Goal: Task Accomplishment & Management: Manage account settings

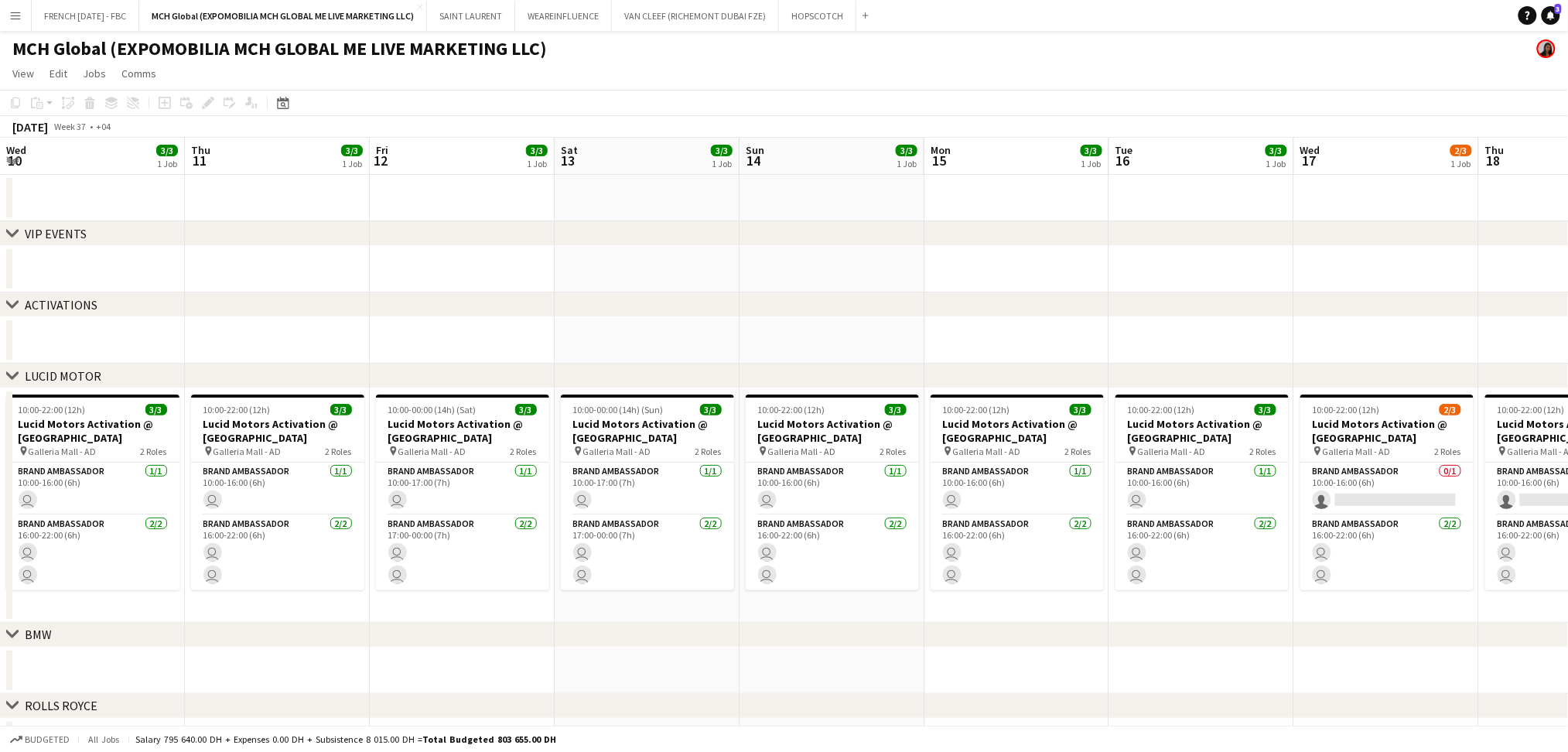
scroll to position [0, 632]
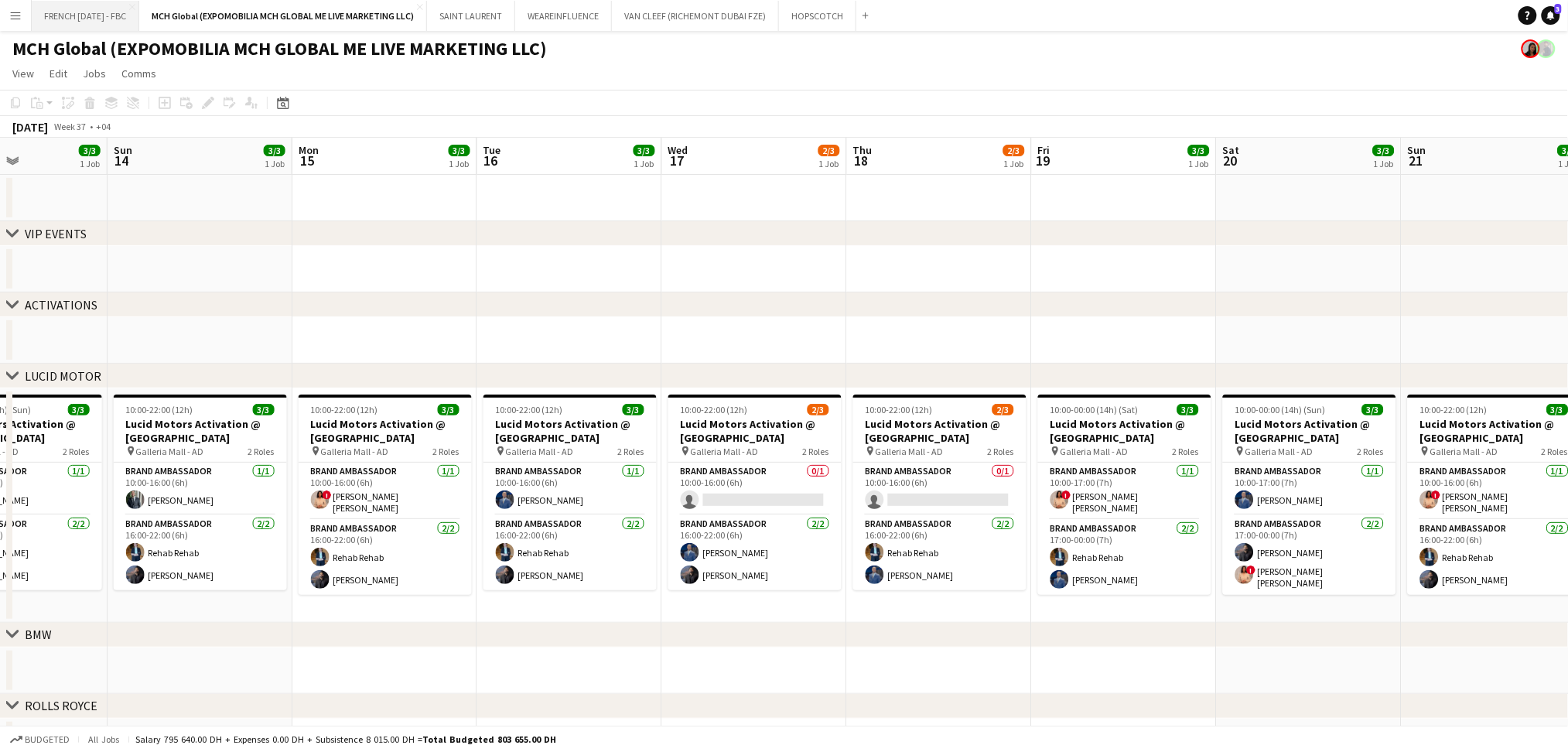
click at [76, 23] on button "FRENCH [DATE] - FBC Close" at bounding box center [85, 16] width 108 height 30
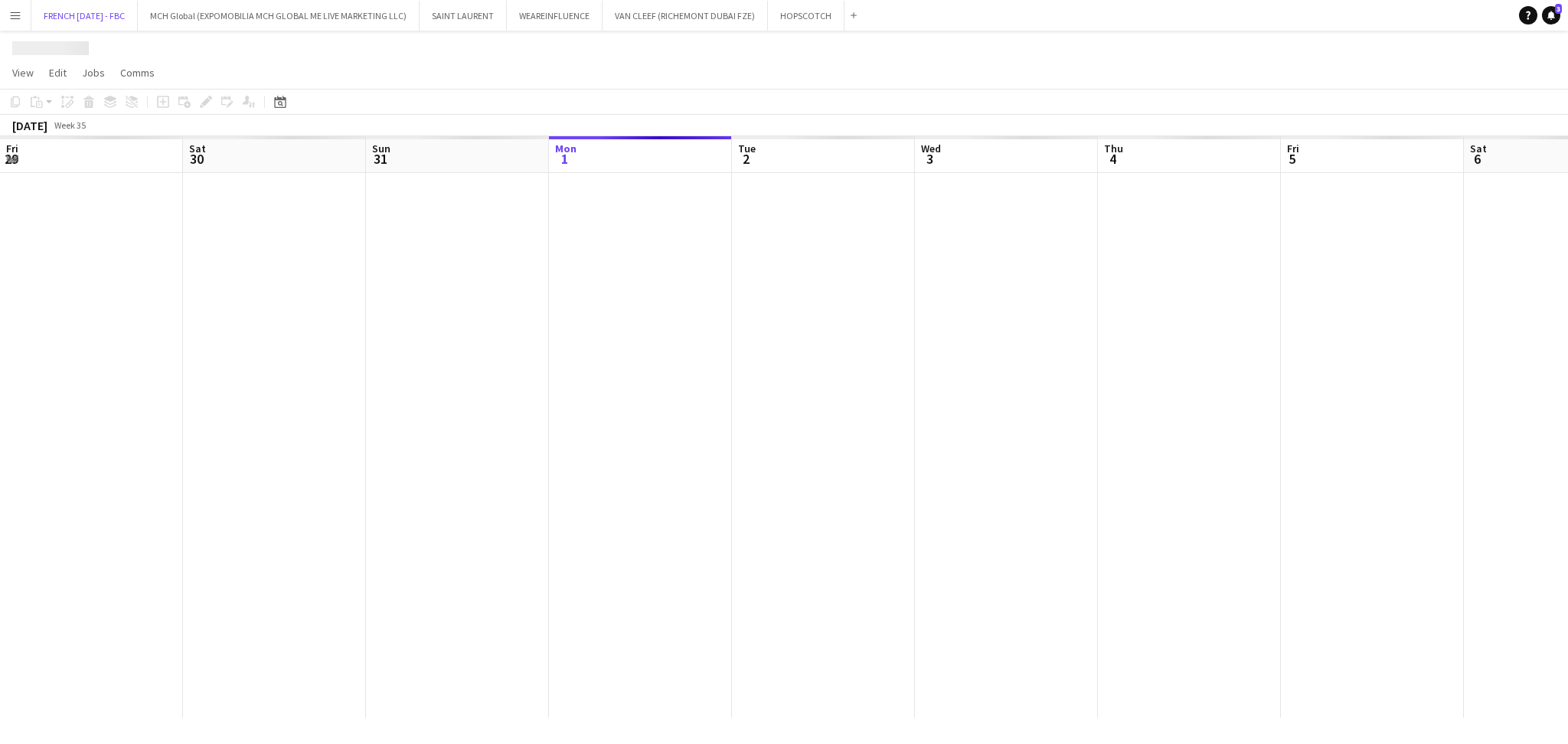
scroll to position [0, 365]
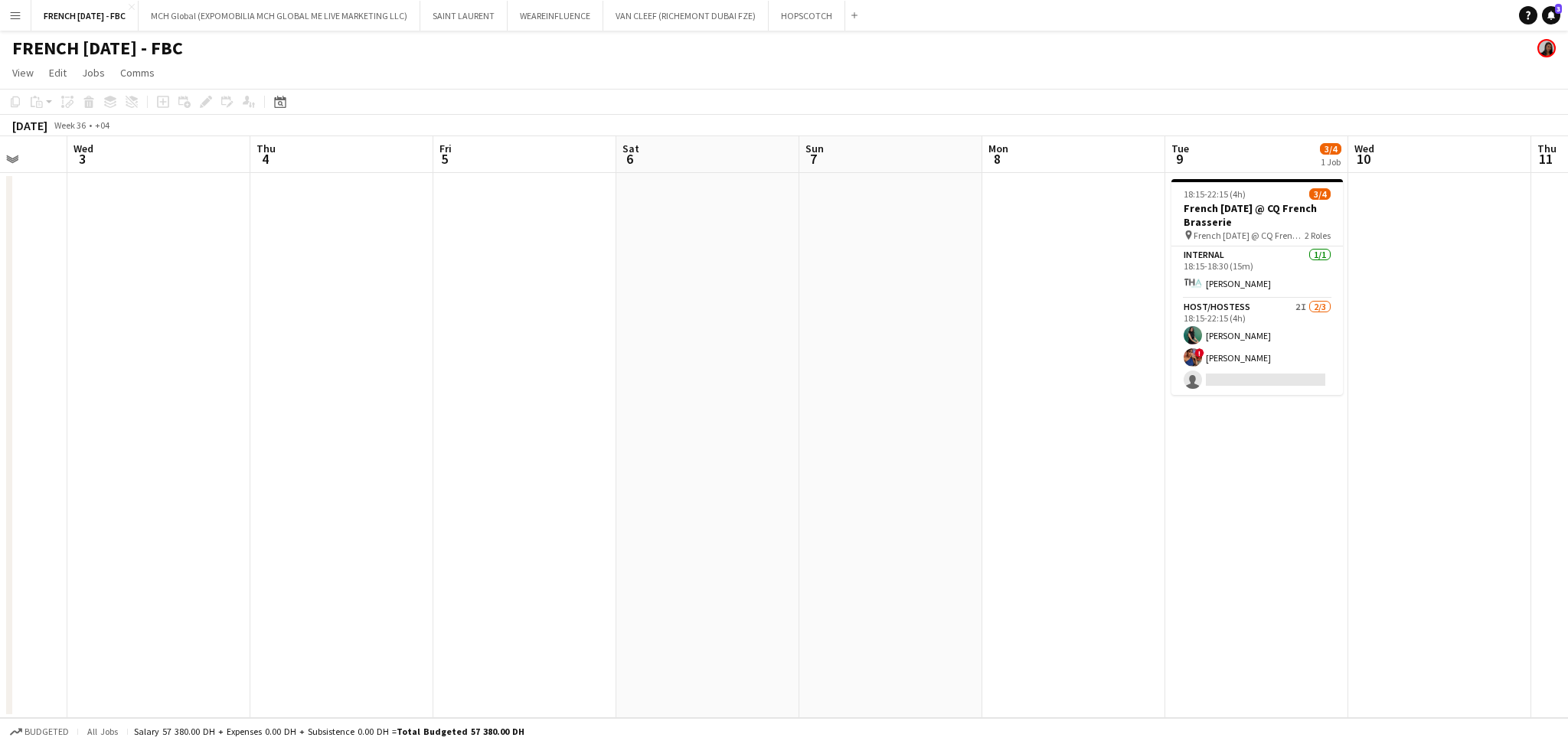
drag, startPoint x: 1209, startPoint y: 590, endPoint x: 744, endPoint y: 607, distance: 465.3
click at [744, 607] on app-calendar-viewport "Sun 31 Mon 1 Tue 2 Wed 3 Thu 4 Fri 5 Sat 6 Sun 7 Mon 8 Tue 9 3/4 1 Job Wed 10 T…" at bounding box center [784, 427] width 1568 height 581
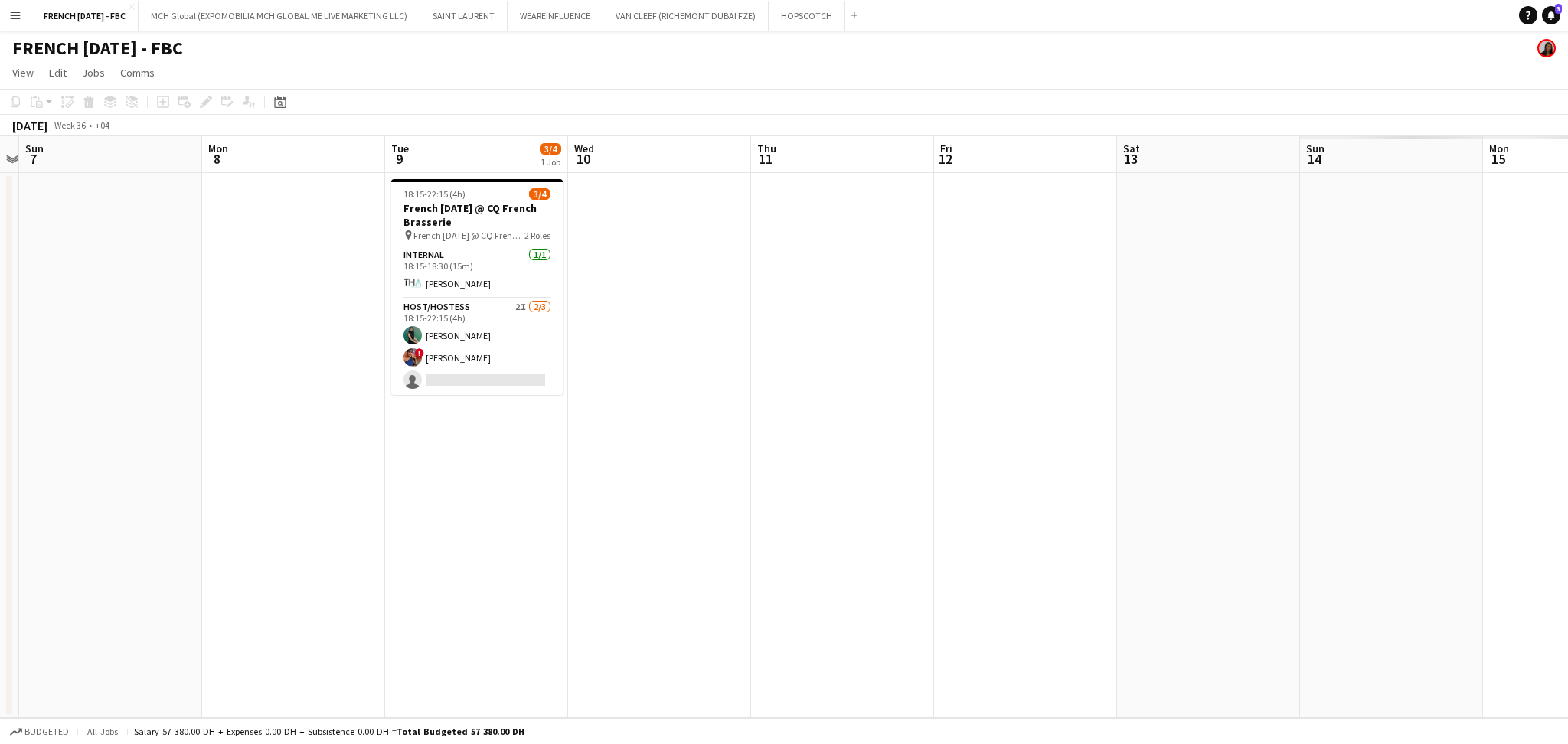
drag, startPoint x: 594, startPoint y: 616, endPoint x: 299, endPoint y: 611, distance: 295.0
click at [299, 611] on app-calendar-viewport "Thu 4 Fri 5 Sat 6 Sun 7 Mon 8 Tue 9 3/4 1 Job Wed 10 Thu 11 Fri 12 Sat 13 Sun 1…" at bounding box center [784, 427] width 1568 height 581
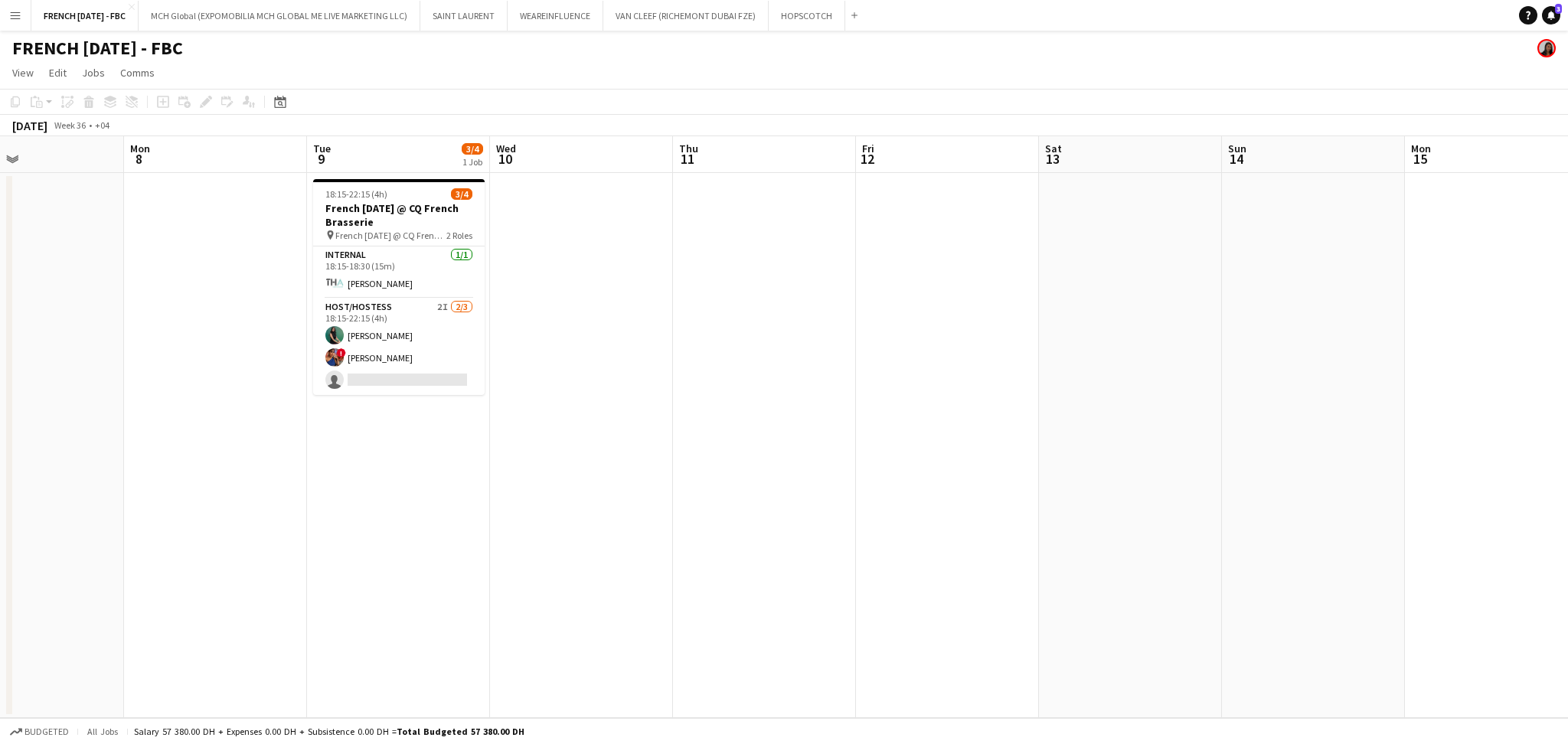
drag, startPoint x: 751, startPoint y: 510, endPoint x: 664, endPoint y: 507, distance: 87.1
click at [672, 511] on app-calendar-viewport "Thu 4 Fri 5 Sat 6 Sun 7 Mon 8 Tue 9 3/4 1 Job Wed 10 Thu 11 Fri 12 Sat 13 Sun 1…" at bounding box center [784, 427] width 1568 height 581
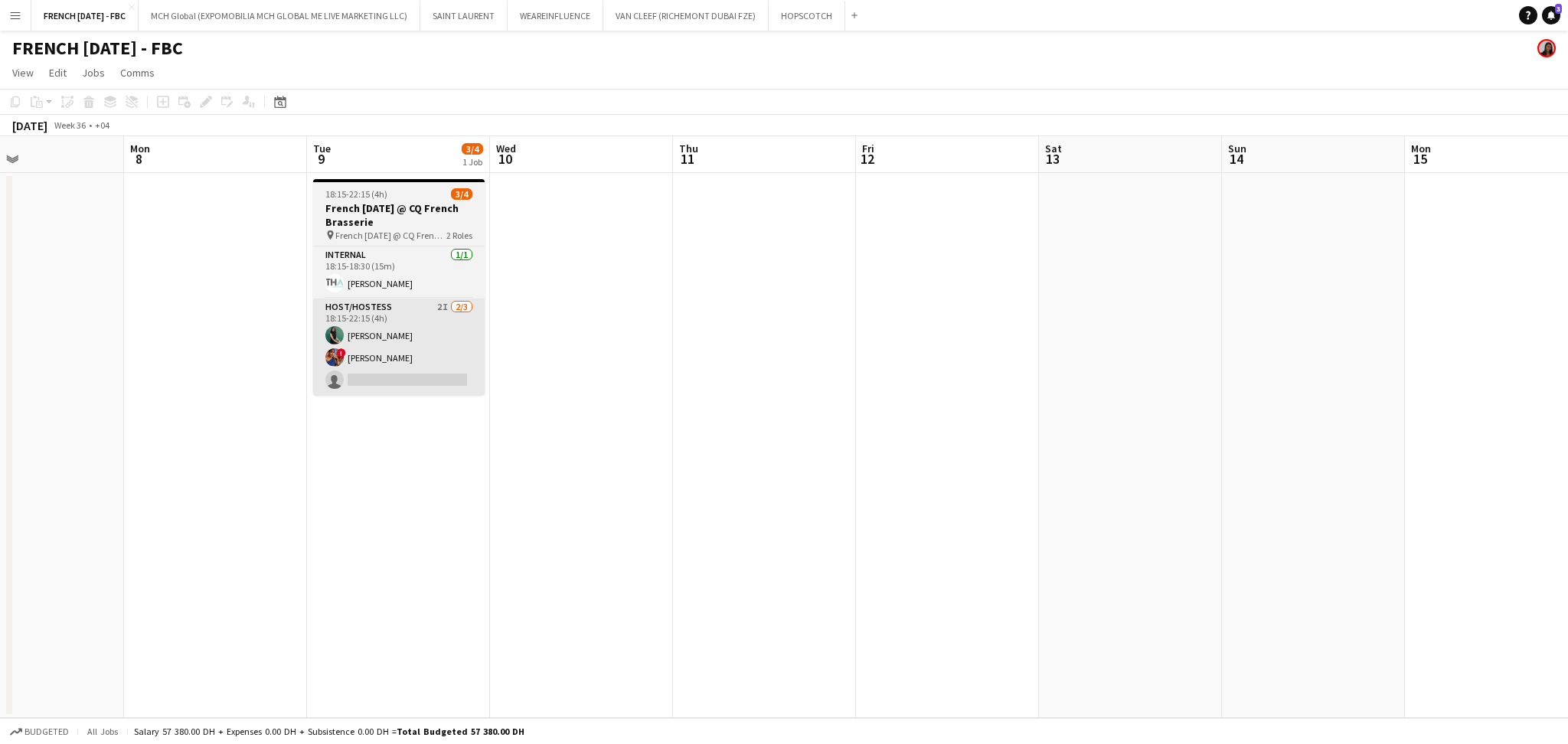
scroll to position [0, 610]
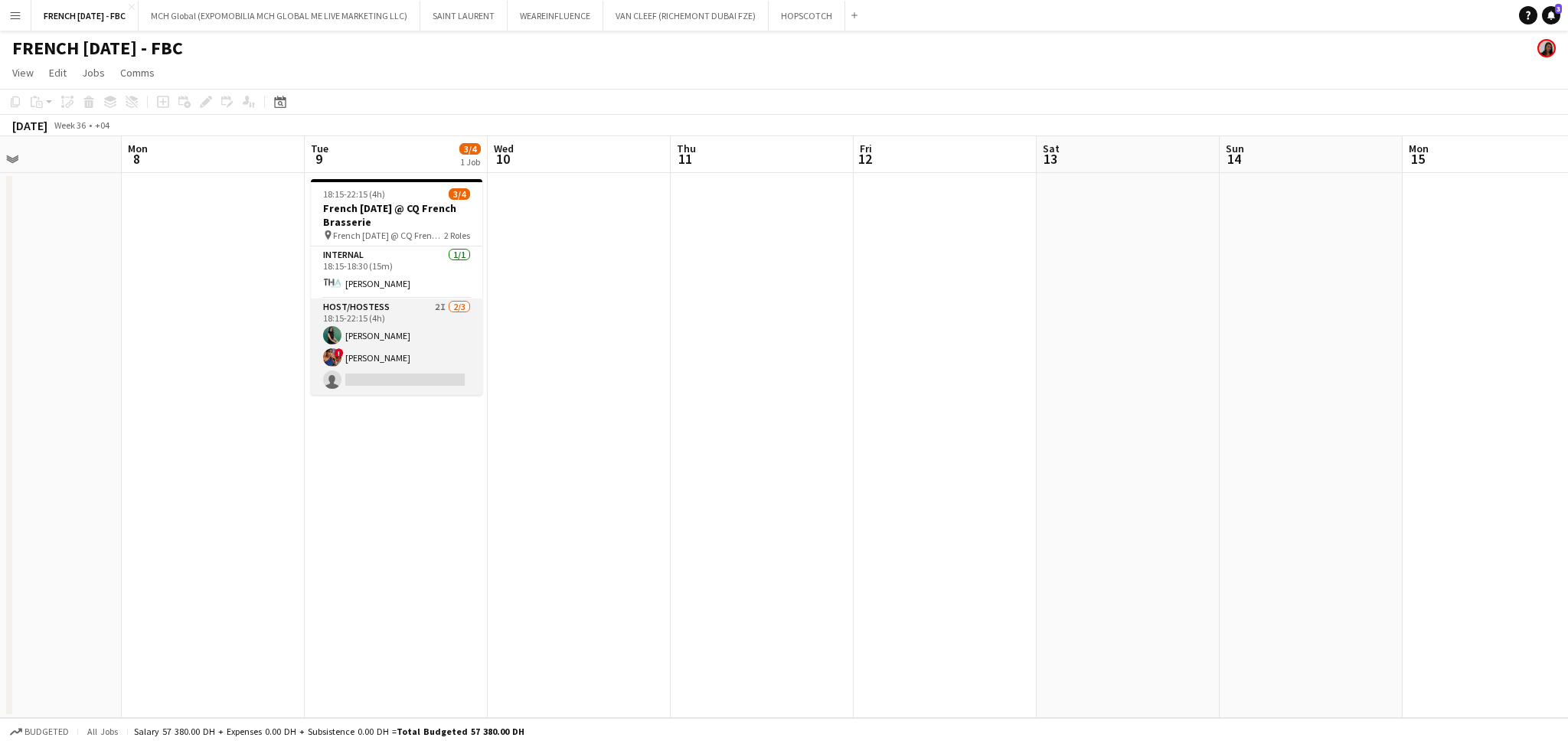
click at [410, 359] on app-card-role "Host/Hostess 2I [DATE] 18:15-22:15 (4h) Zineb Seghier ! [PERSON_NAME] single-ne…" at bounding box center [396, 346] width 172 height 97
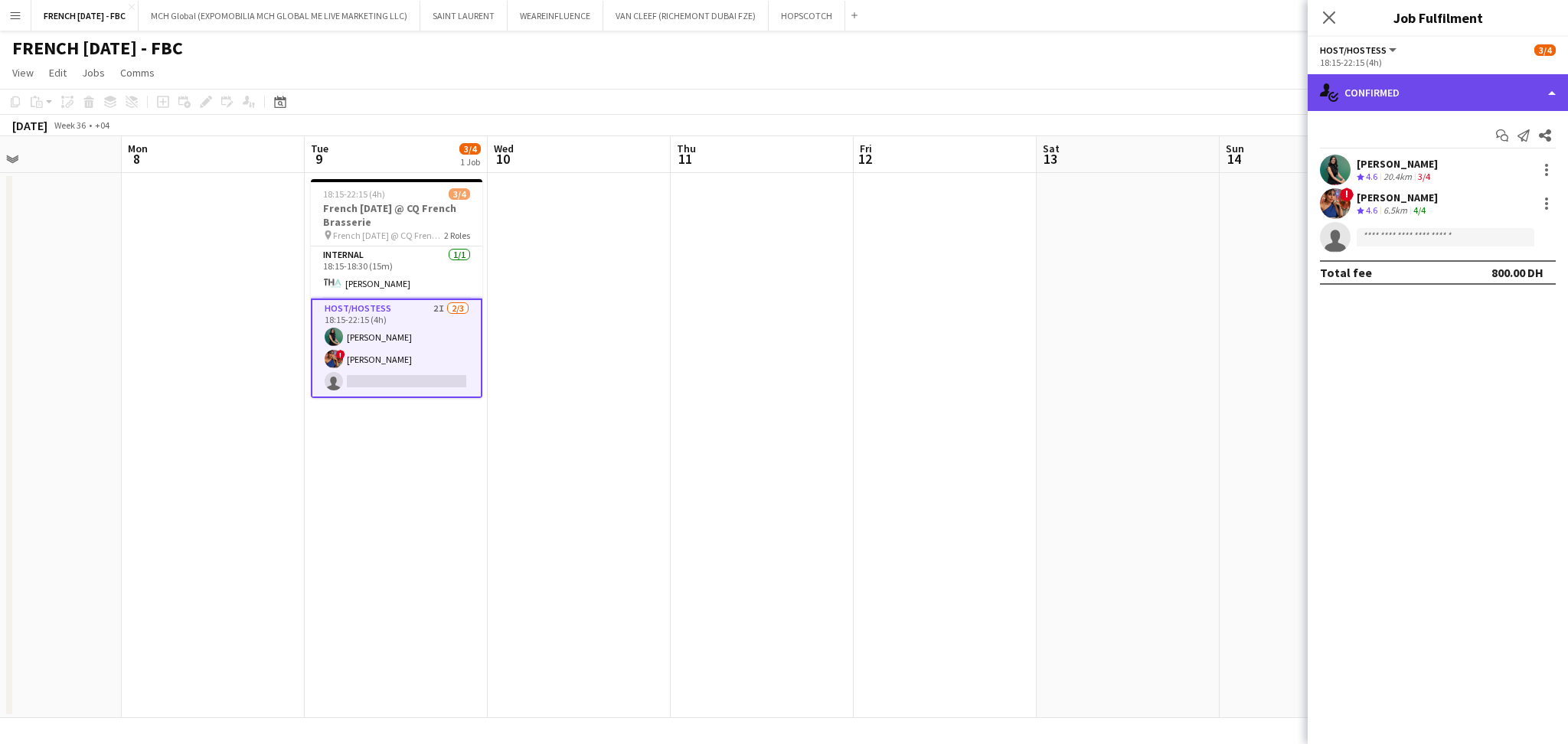
click at [1388, 79] on div "single-neutral-actions-check-2 Confirmed" at bounding box center [1438, 92] width 260 height 37
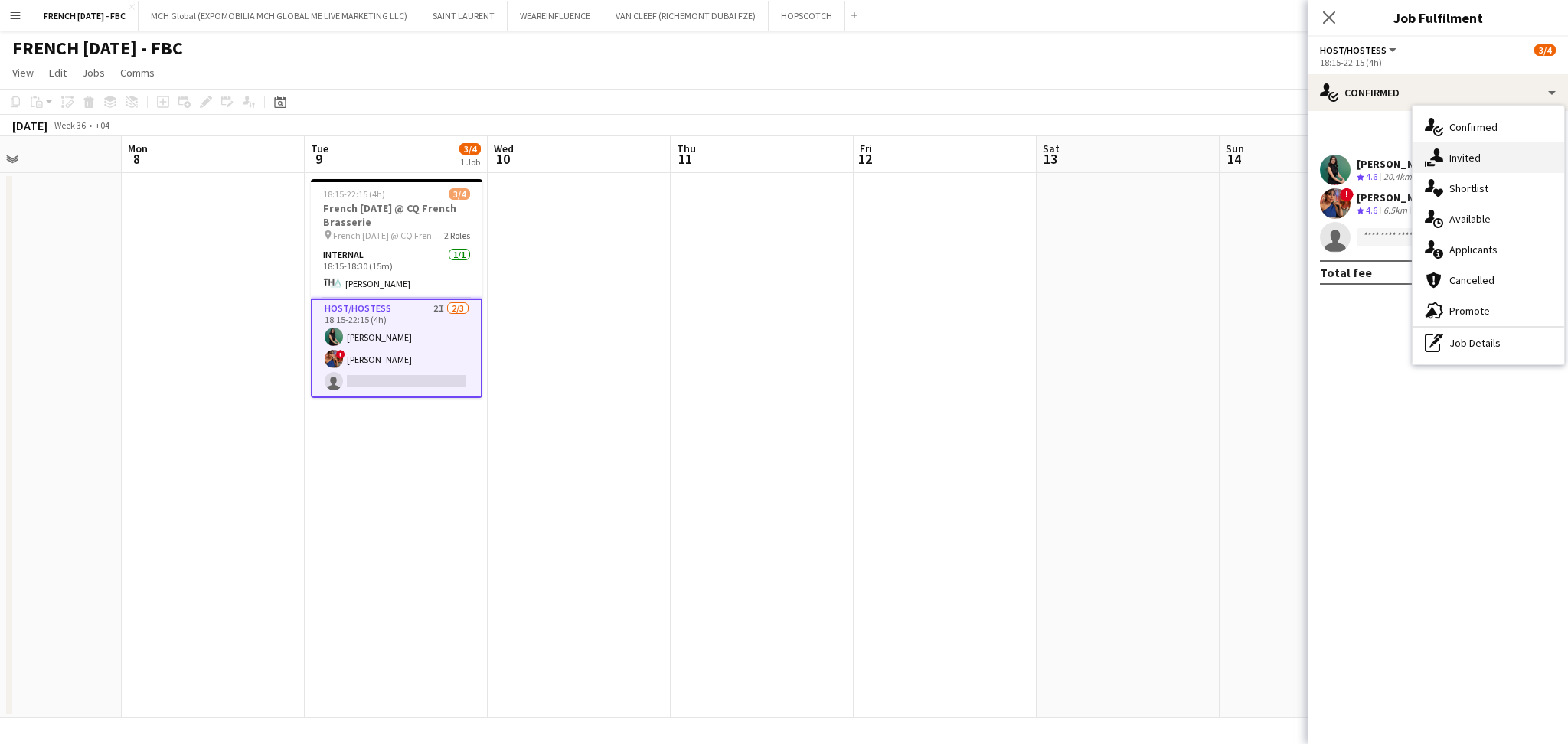
click at [1478, 156] on div "single-neutral-actions-share-1 Invited" at bounding box center [1488, 158] width 151 height 31
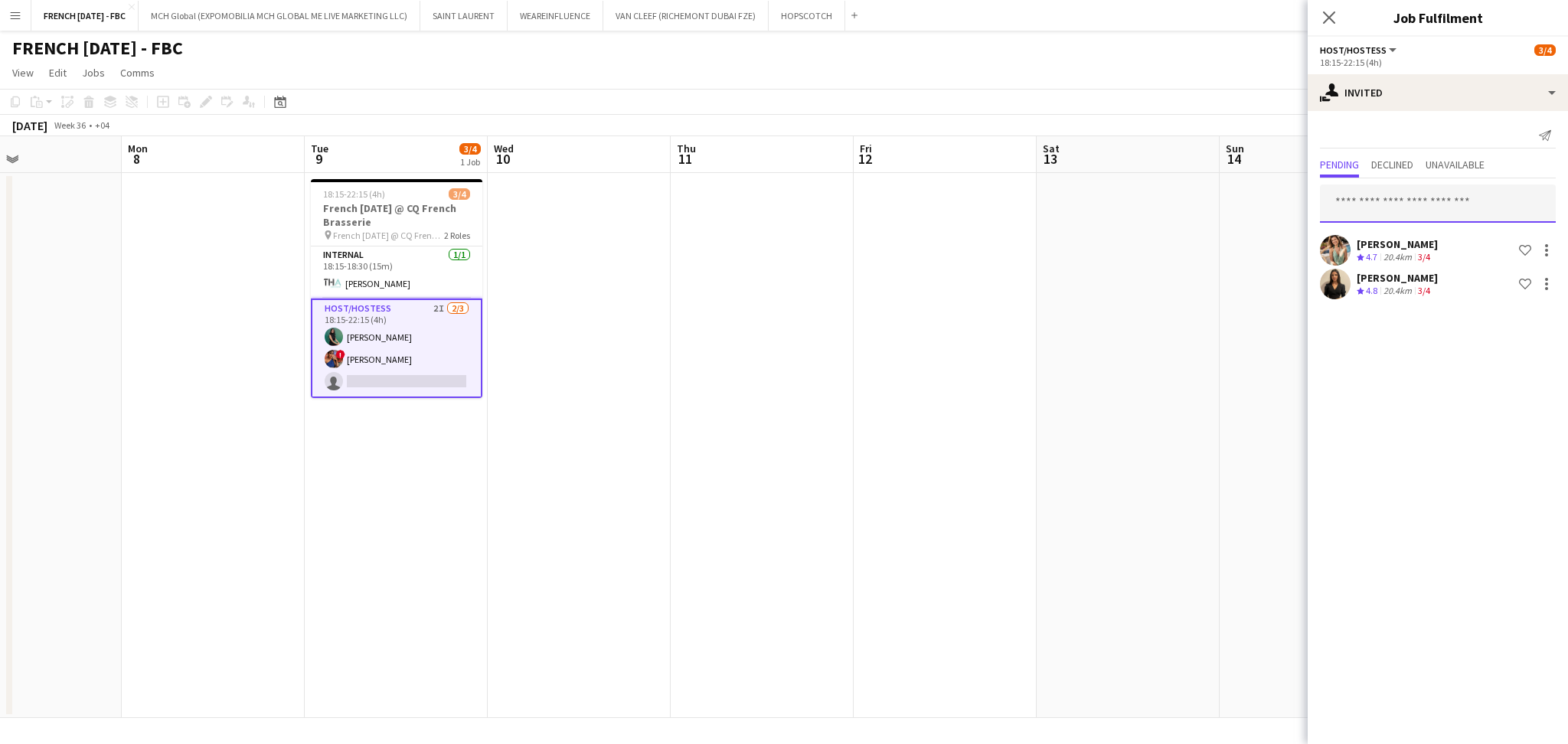
click at [1417, 201] on input "text" at bounding box center [1438, 203] width 236 height 38
type input "**********"
click at [1434, 239] on span "[PERSON_NAME] Active" at bounding box center [1438, 241] width 211 height 13
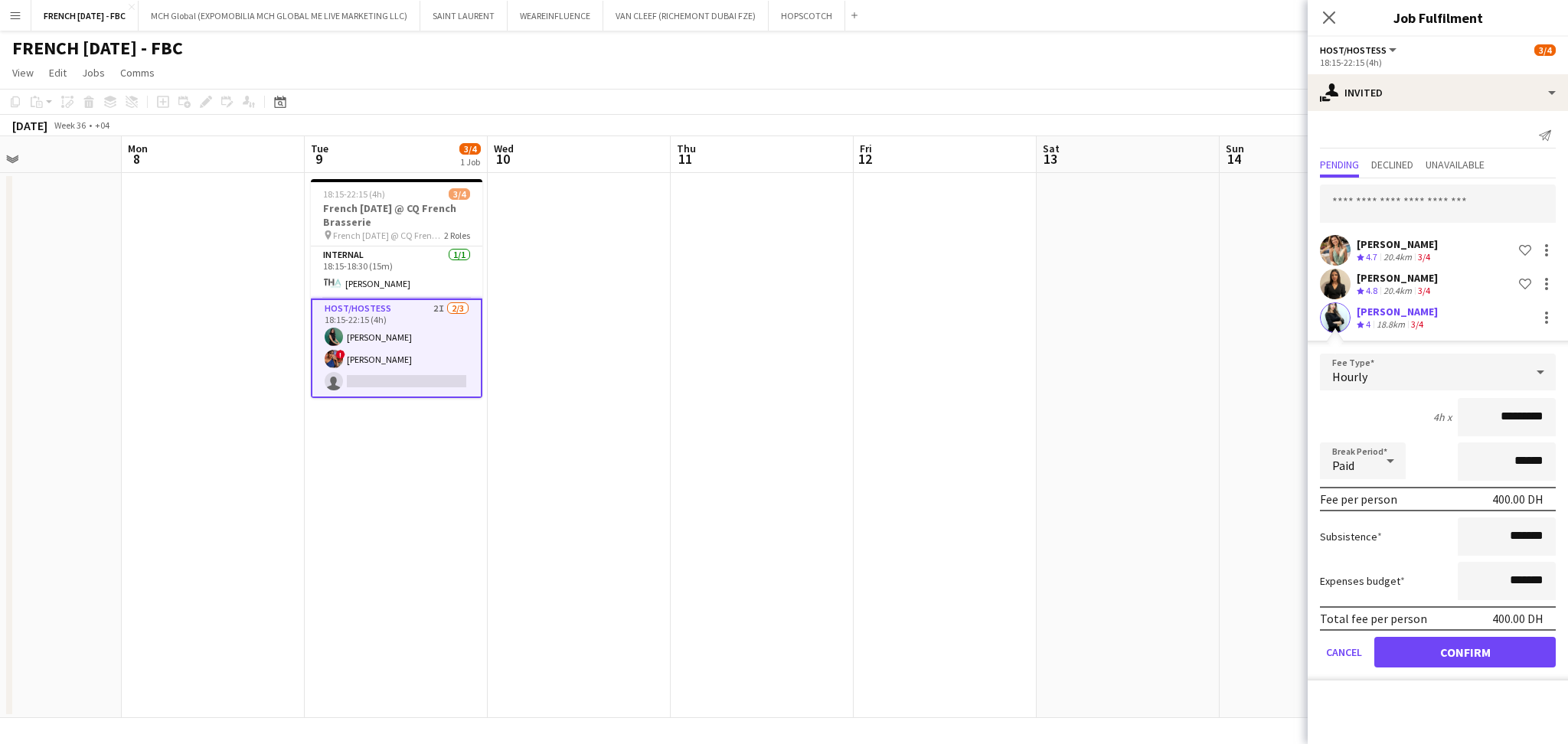
click at [1379, 320] on div "18.8km" at bounding box center [1391, 325] width 34 height 13
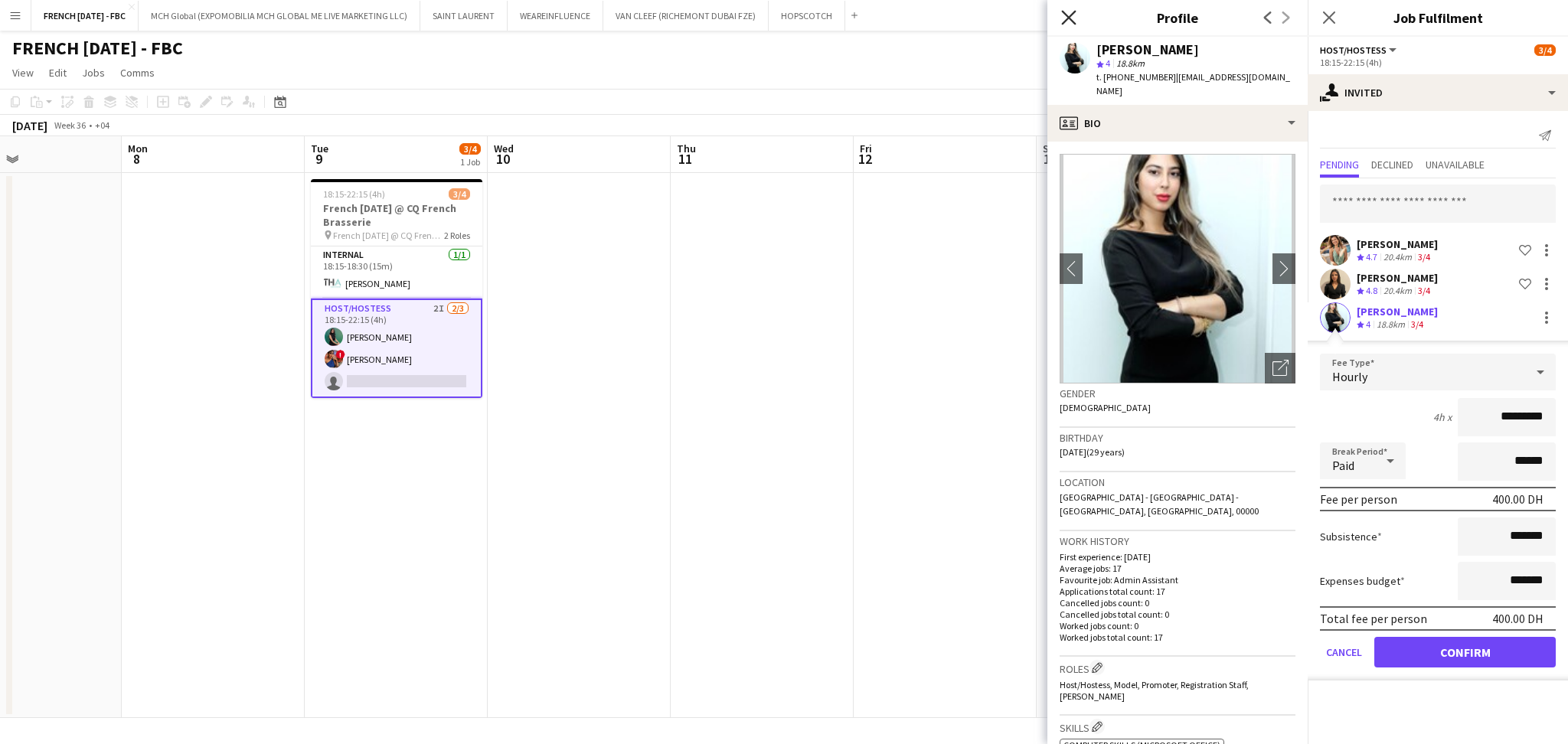
drag, startPoint x: 1072, startPoint y: 11, endPoint x: 1169, endPoint y: 41, distance: 101.5
click at [1072, 12] on icon "Close pop-in" at bounding box center [1069, 17] width 15 height 15
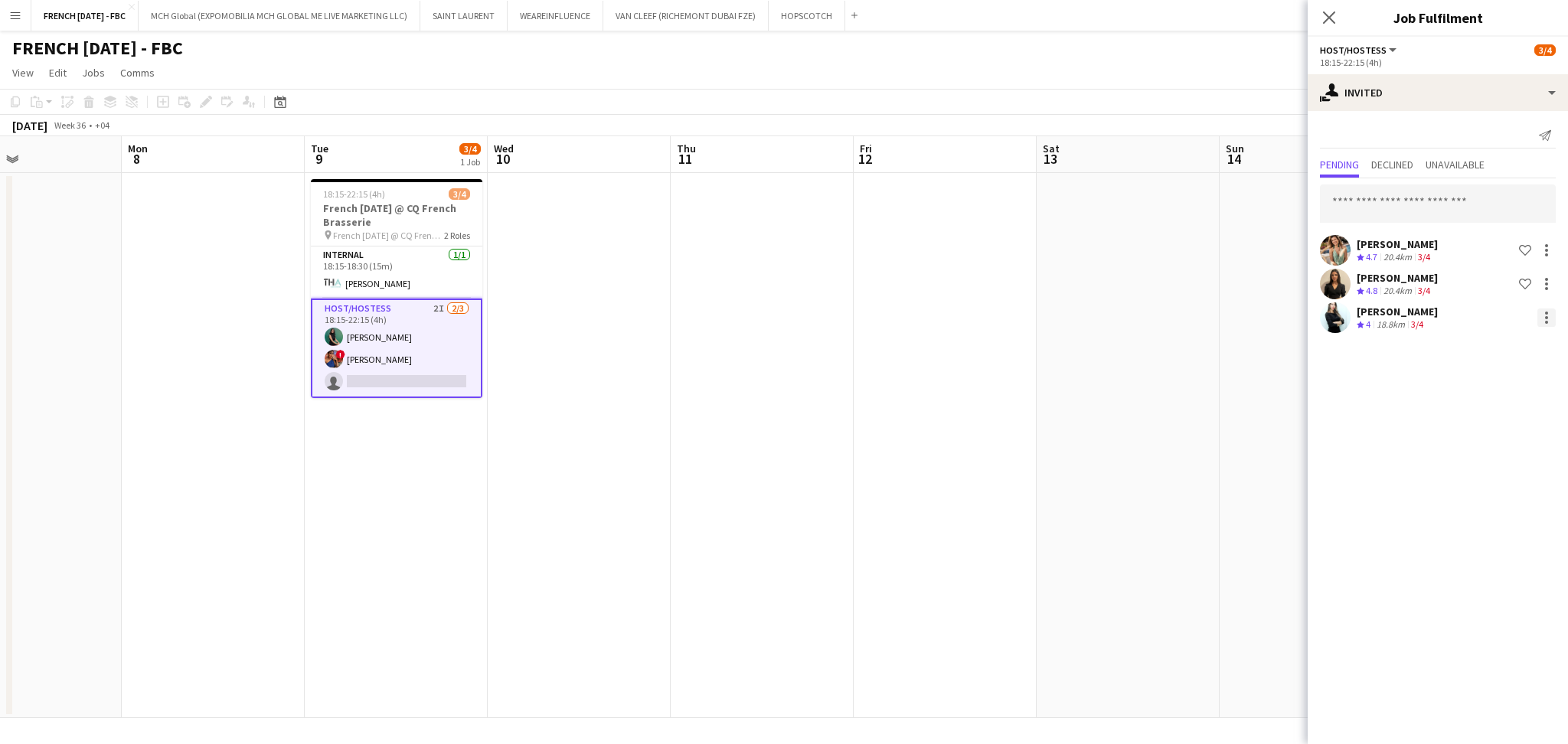
click at [1537, 315] on div at bounding box center [1546, 317] width 19 height 19
click at [1509, 459] on span "Cancel invitation" at bounding box center [1498, 455] width 89 height 13
click at [1245, 337] on app-date-cell at bounding box center [1311, 446] width 183 height 545
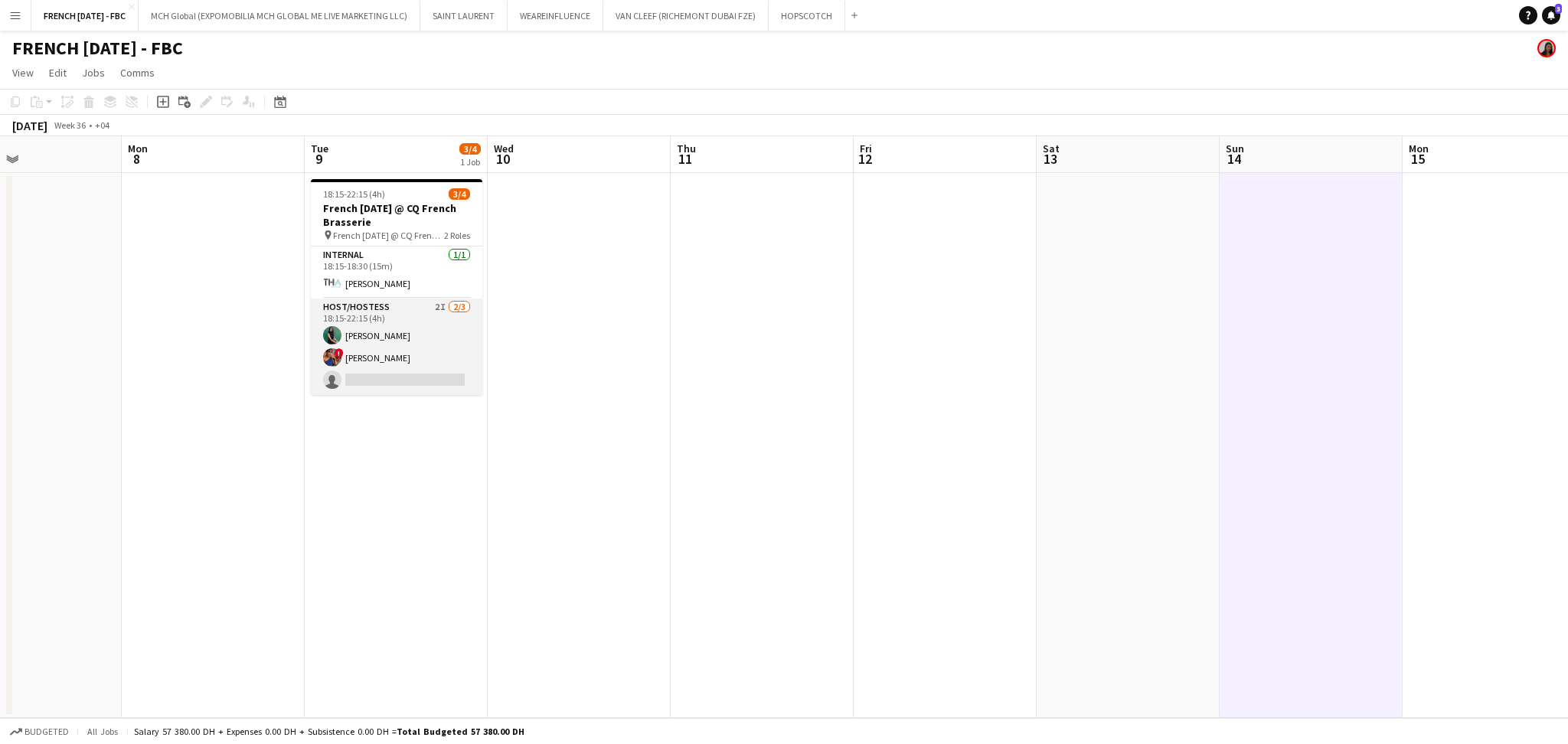
click at [443, 350] on app-card-role "Host/Hostess 2I [DATE] 18:15-22:15 (4h) Zineb Seghier ! [PERSON_NAME] single-ne…" at bounding box center [396, 346] width 172 height 97
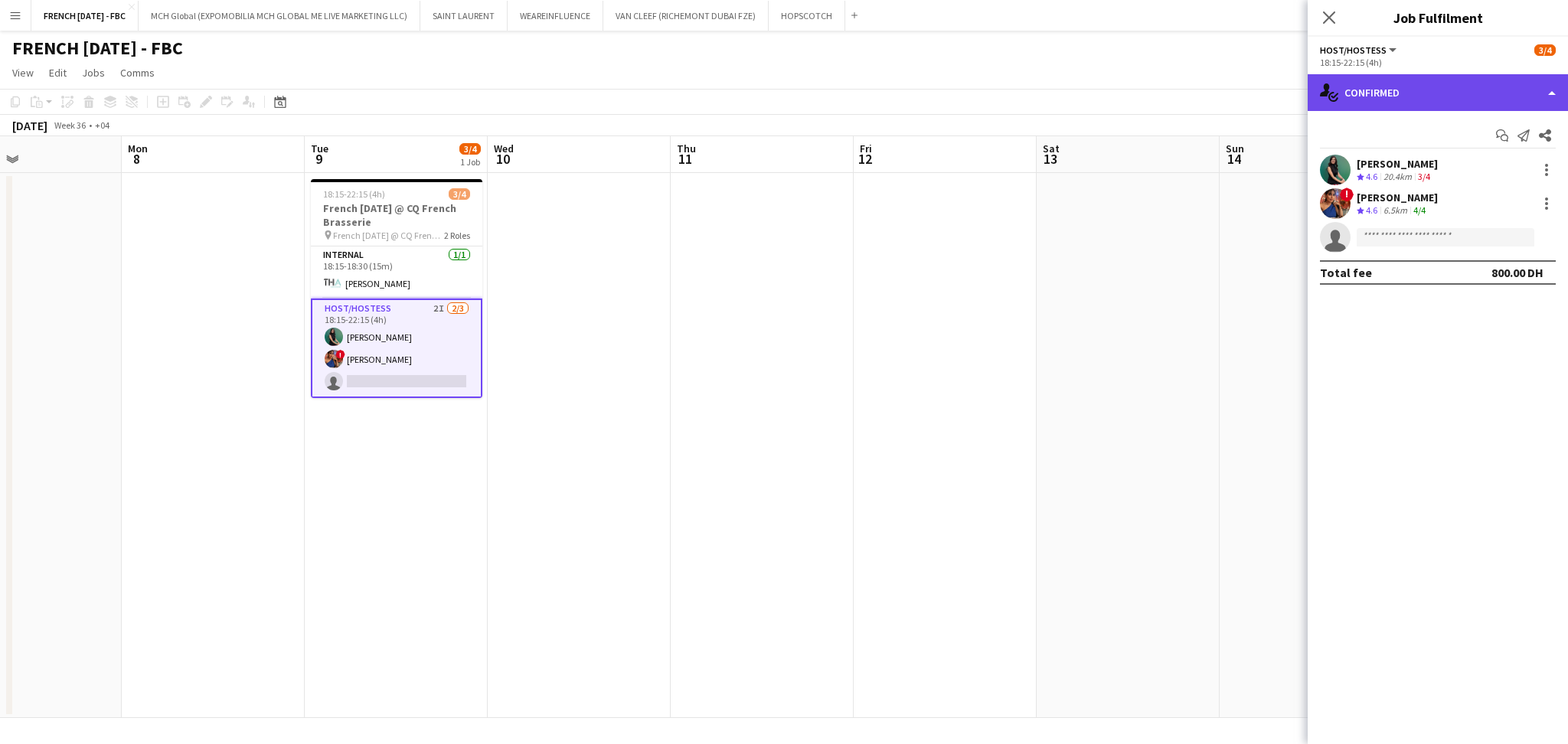
click at [1470, 90] on div "single-neutral-actions-check-2 Confirmed" at bounding box center [1438, 92] width 260 height 37
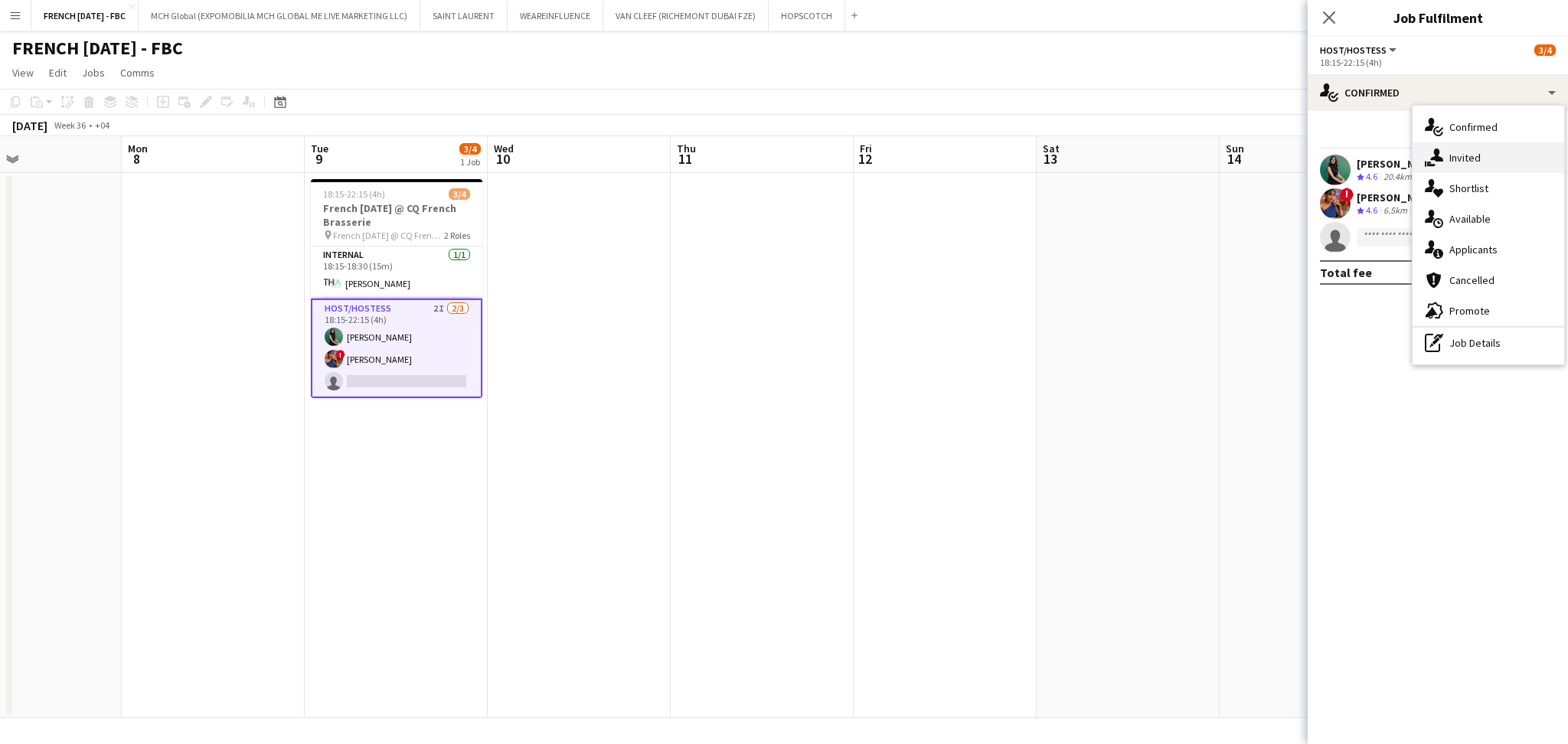
click at [1470, 150] on div "single-neutral-actions-share-1 Invited" at bounding box center [1488, 158] width 151 height 31
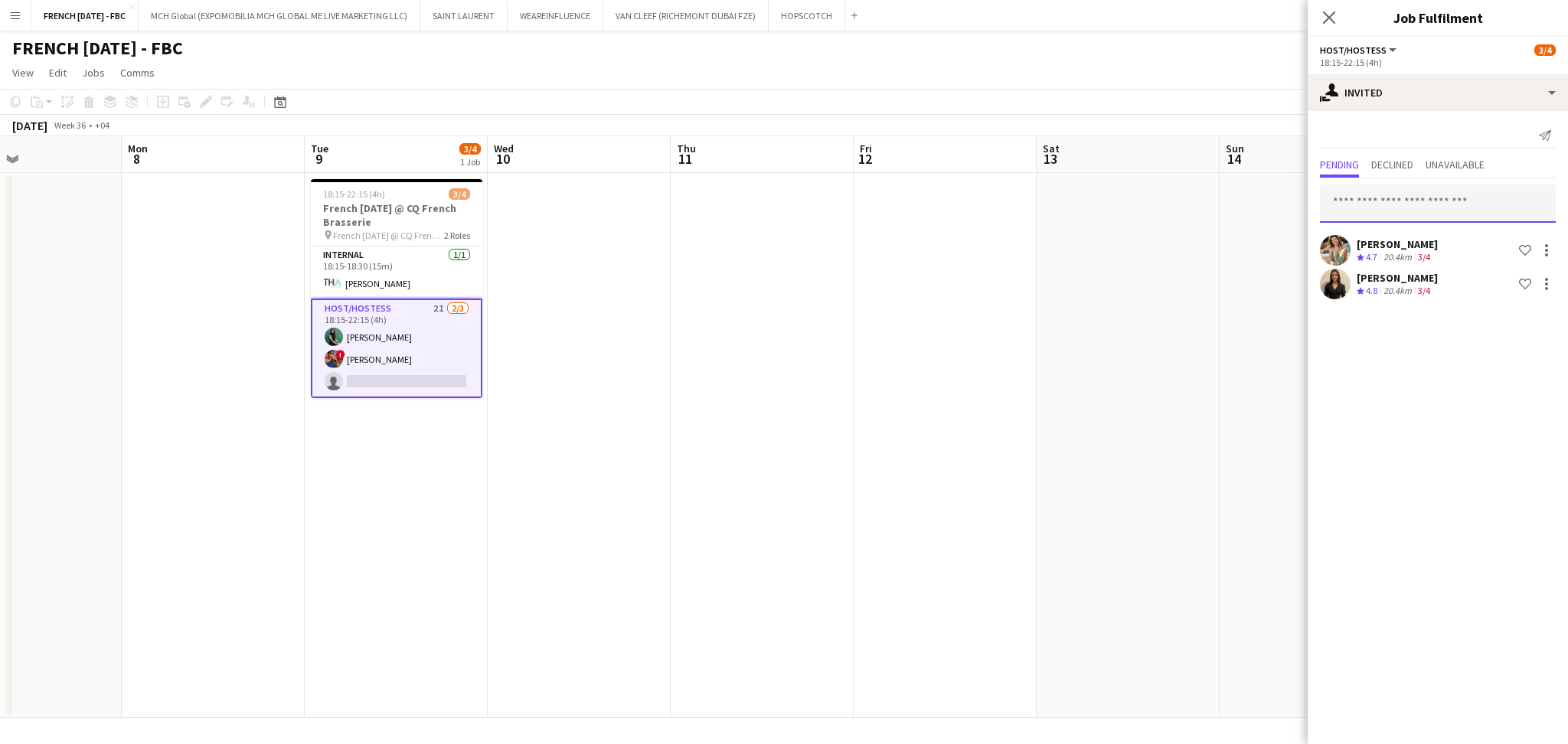
click at [1406, 212] on input "text" at bounding box center [1438, 203] width 236 height 38
type input "**********"
click at [1405, 244] on span "[PERSON_NAME]" at bounding box center [1376, 241] width 88 height 13
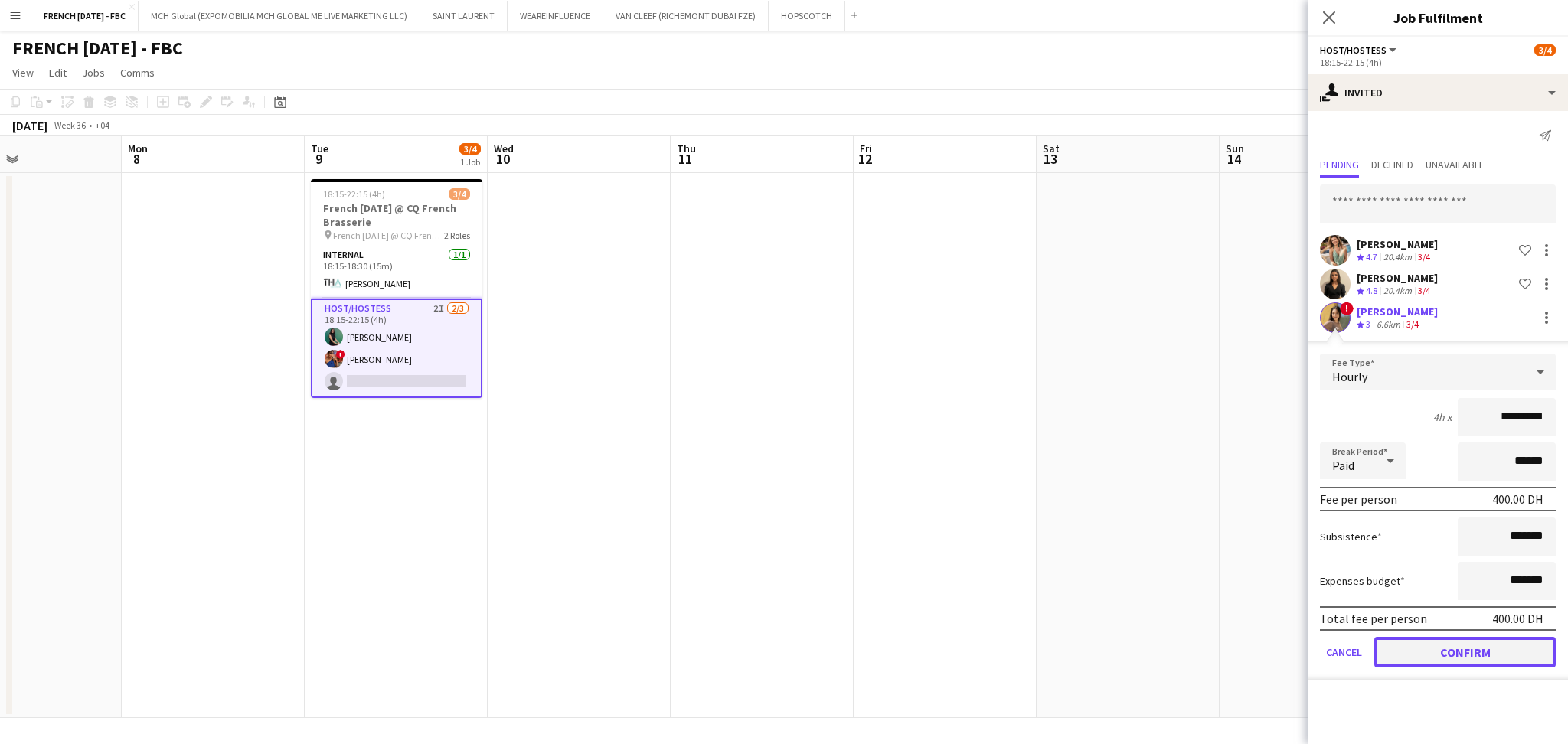
click at [1478, 649] on button "Confirm" at bounding box center [1465, 652] width 181 height 31
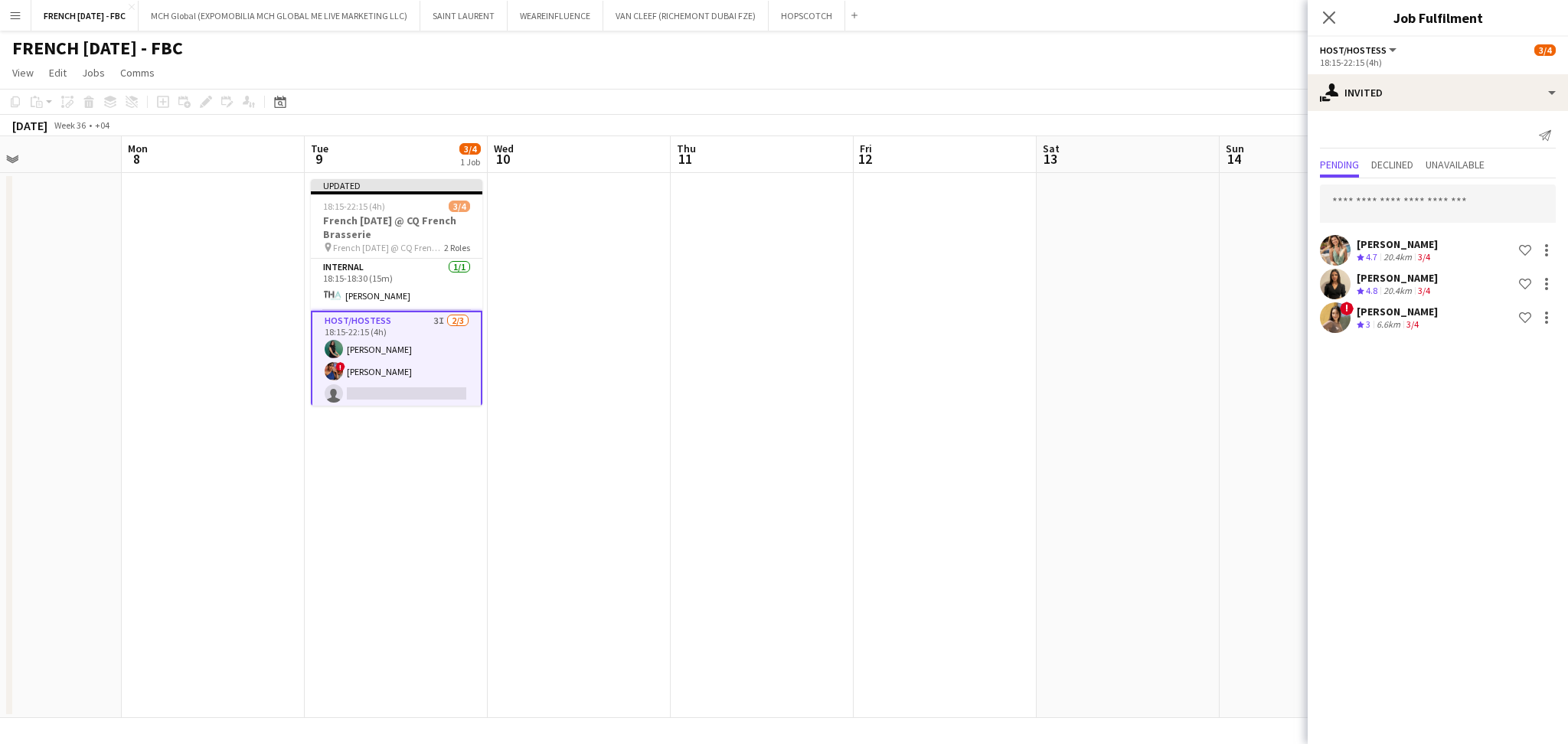
click at [987, 333] on app-date-cell at bounding box center [945, 446] width 183 height 545
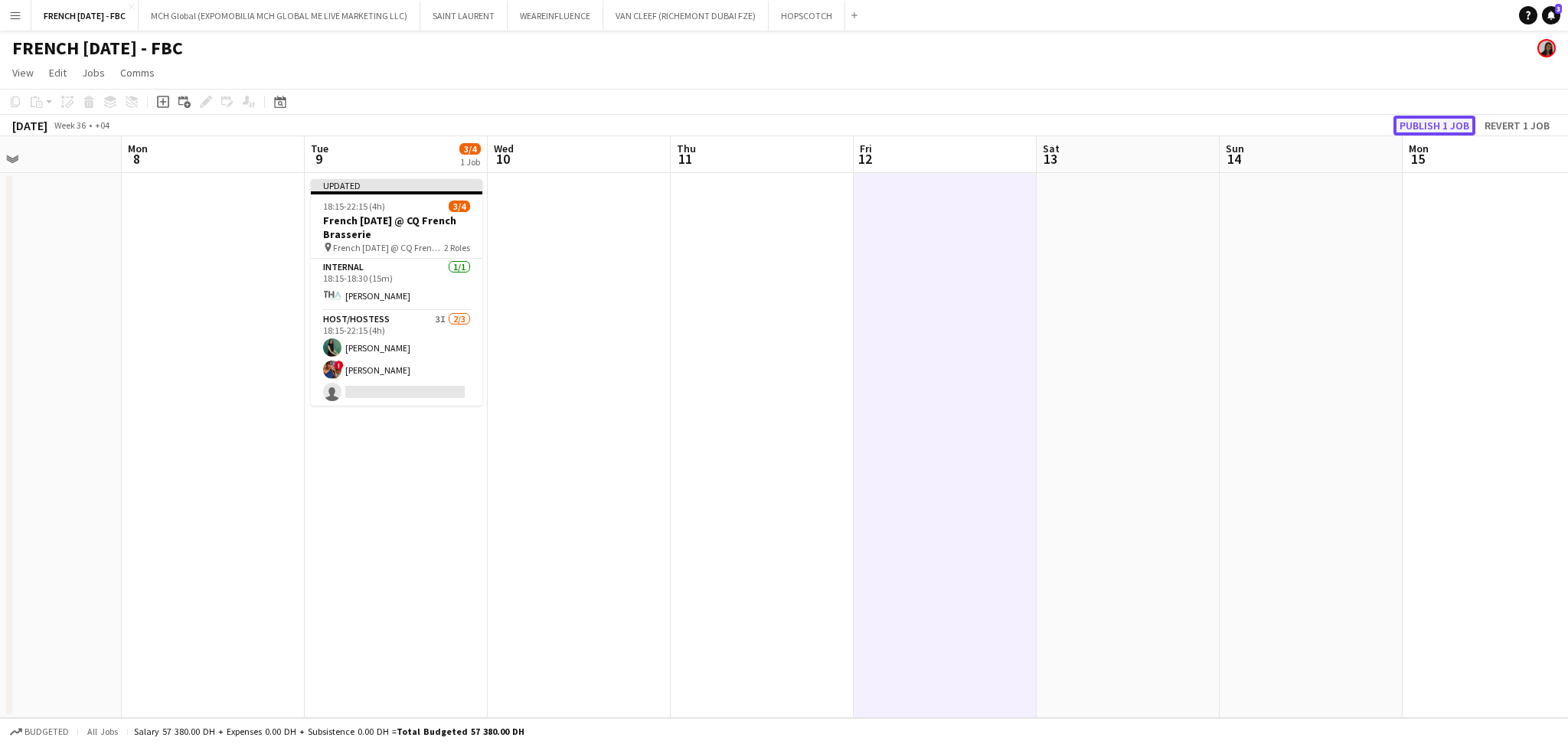
click at [1436, 120] on button "Publish 1 job" at bounding box center [1434, 125] width 82 height 20
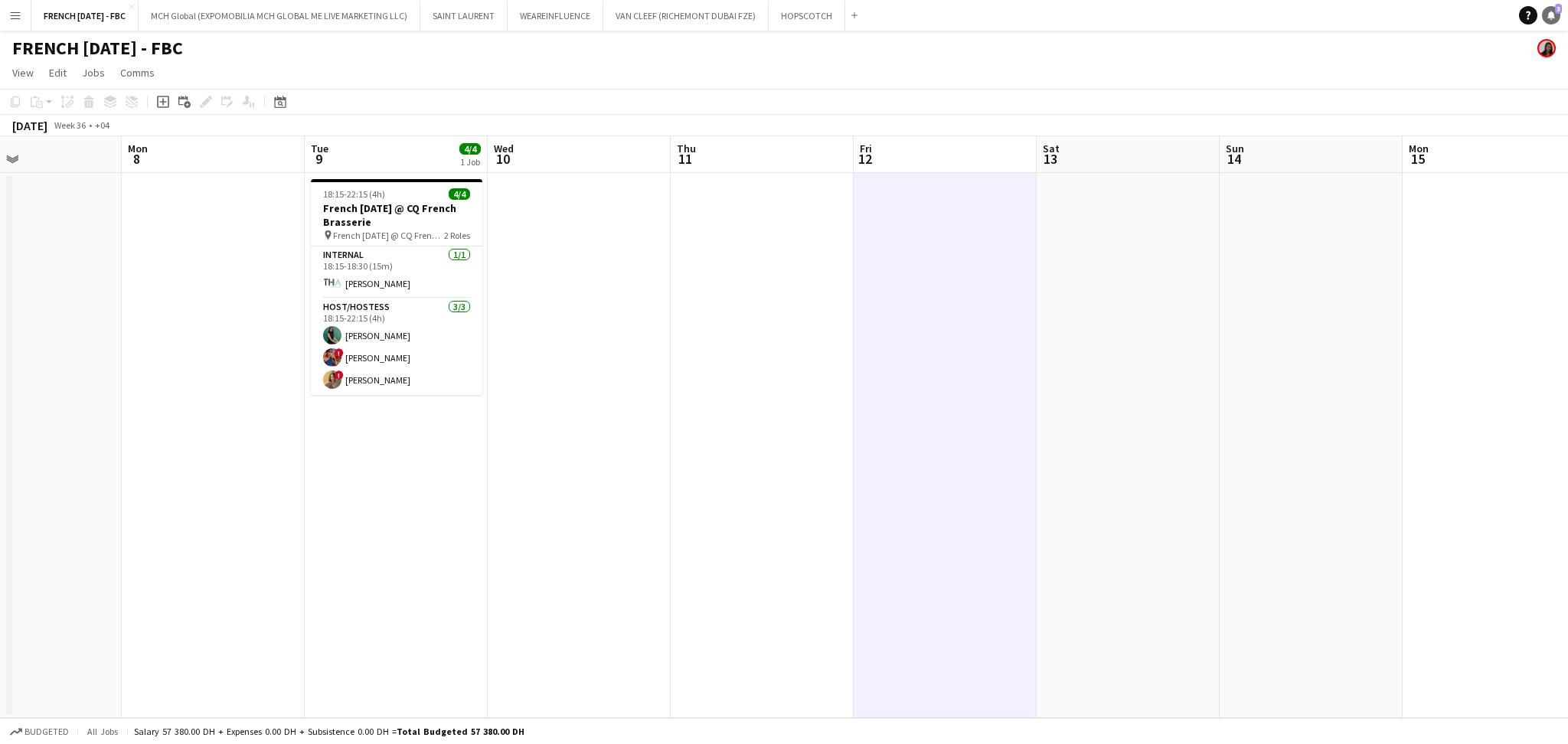
click at [1547, 18] on icon "Notifications" at bounding box center [1551, 15] width 9 height 9
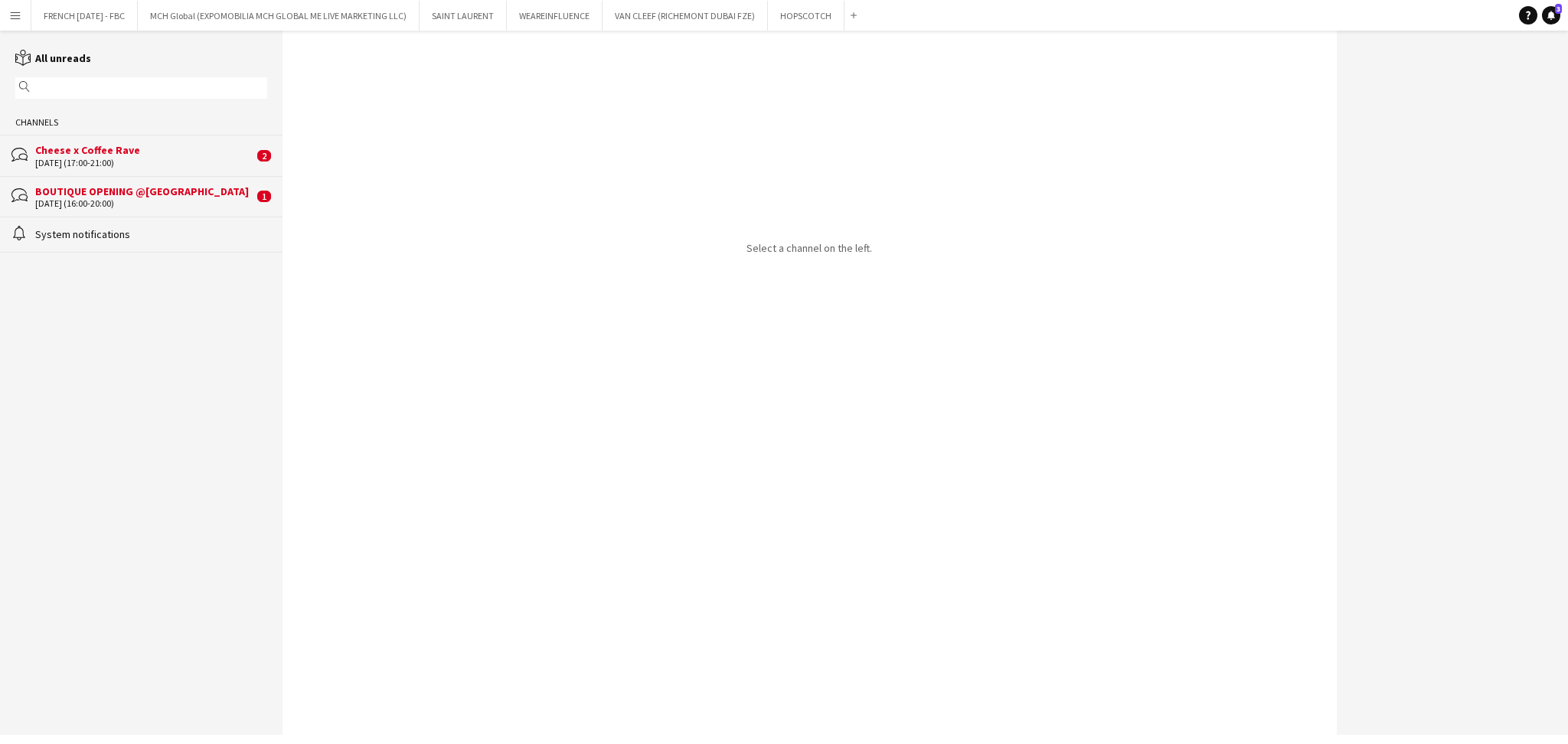
click at [201, 194] on div "BOUTIQUE OPENING @[GEOGRAPHIC_DATA]" at bounding box center [144, 191] width 218 height 14
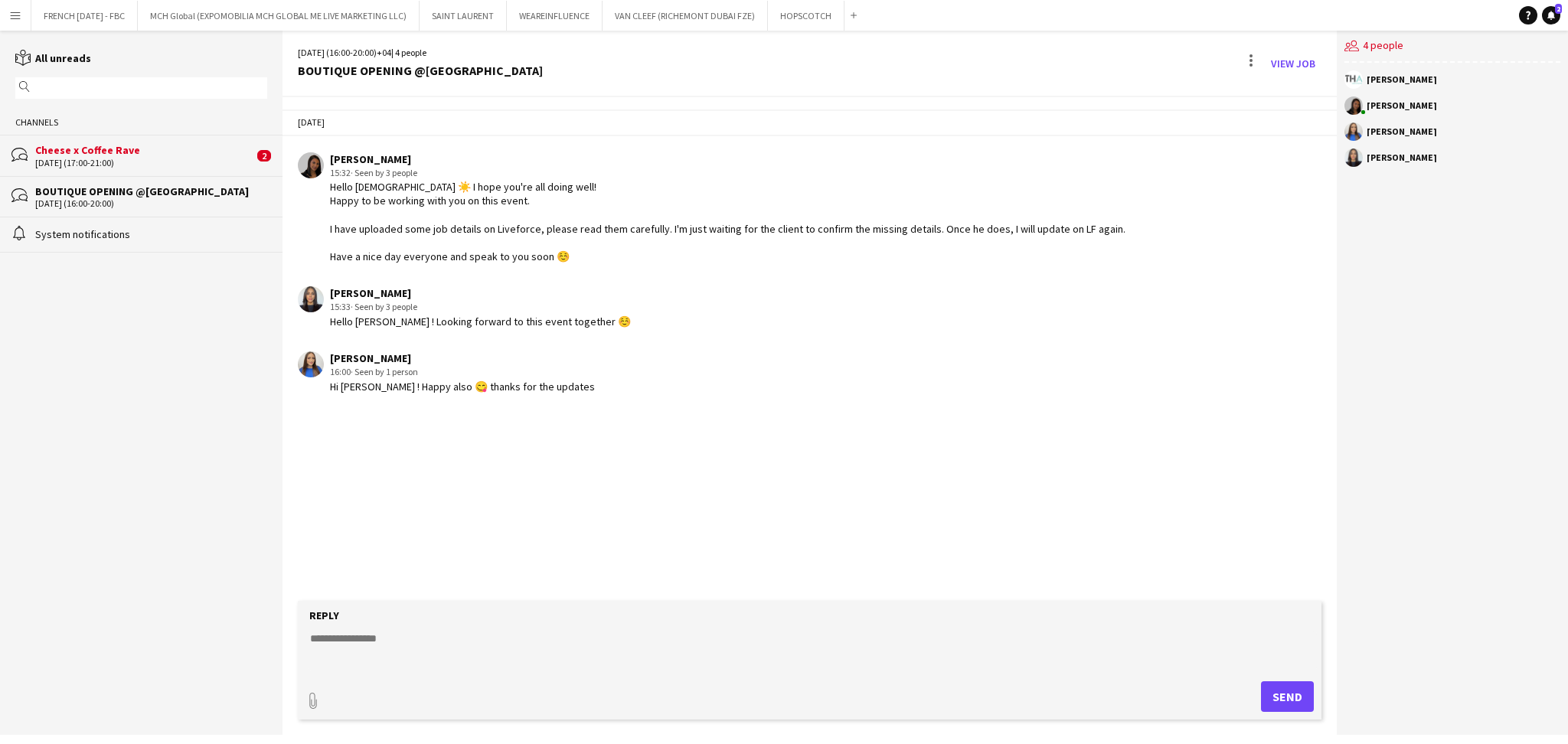
click at [193, 158] on div "[DATE] (17:00-21:00)" at bounding box center [144, 163] width 218 height 11
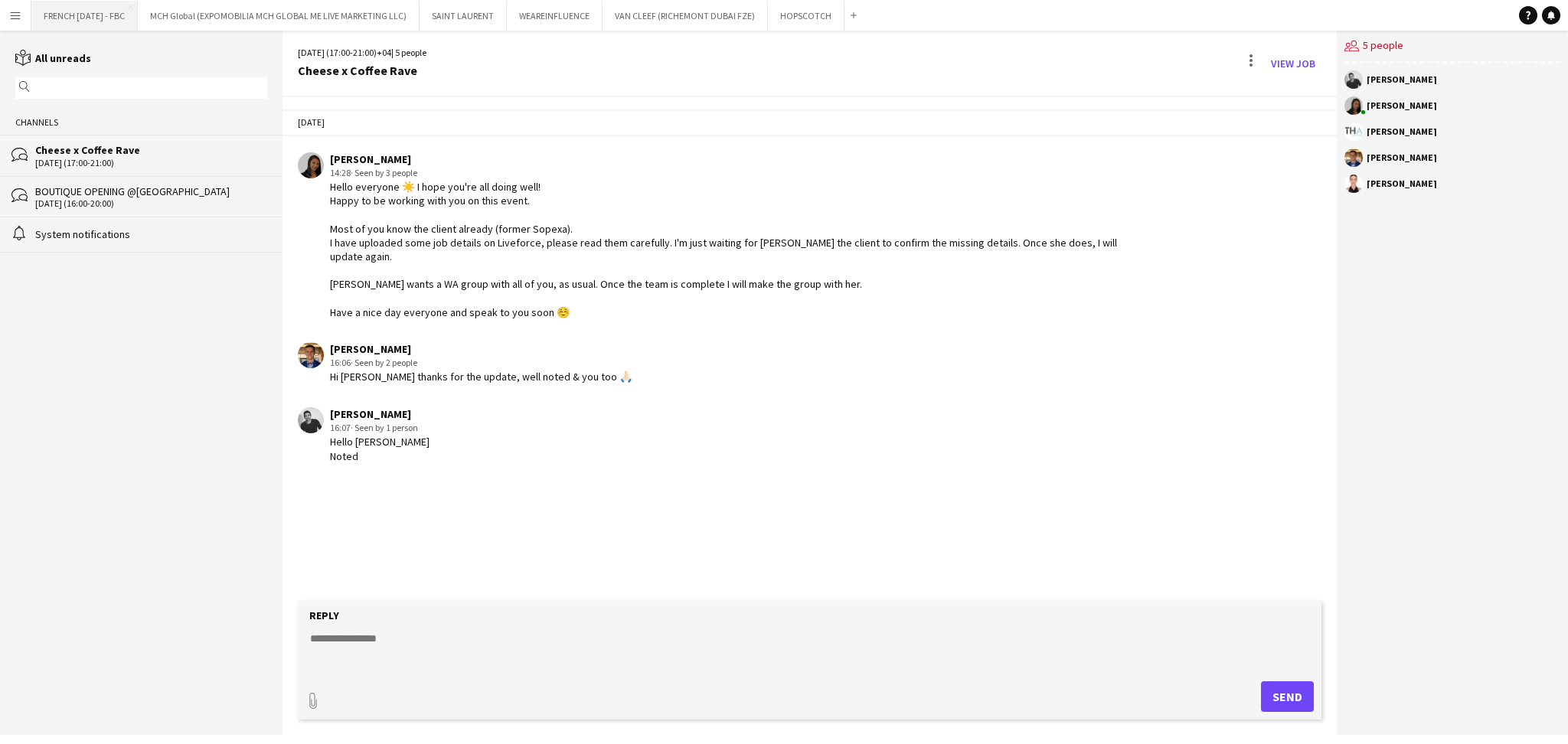
click at [59, 14] on button "FRENCH [DATE] - FBC Close" at bounding box center [85, 15] width 107 height 30
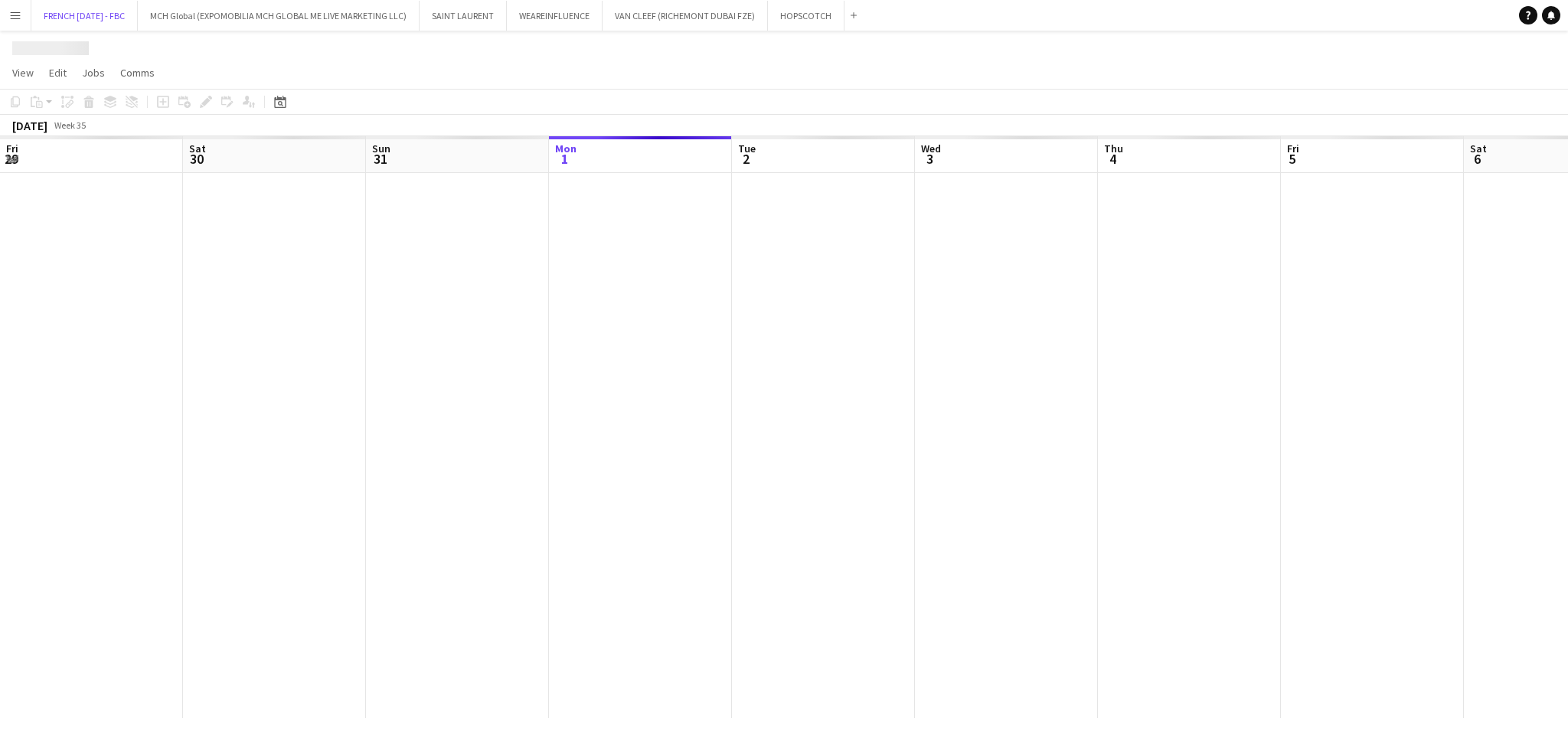
scroll to position [0, 365]
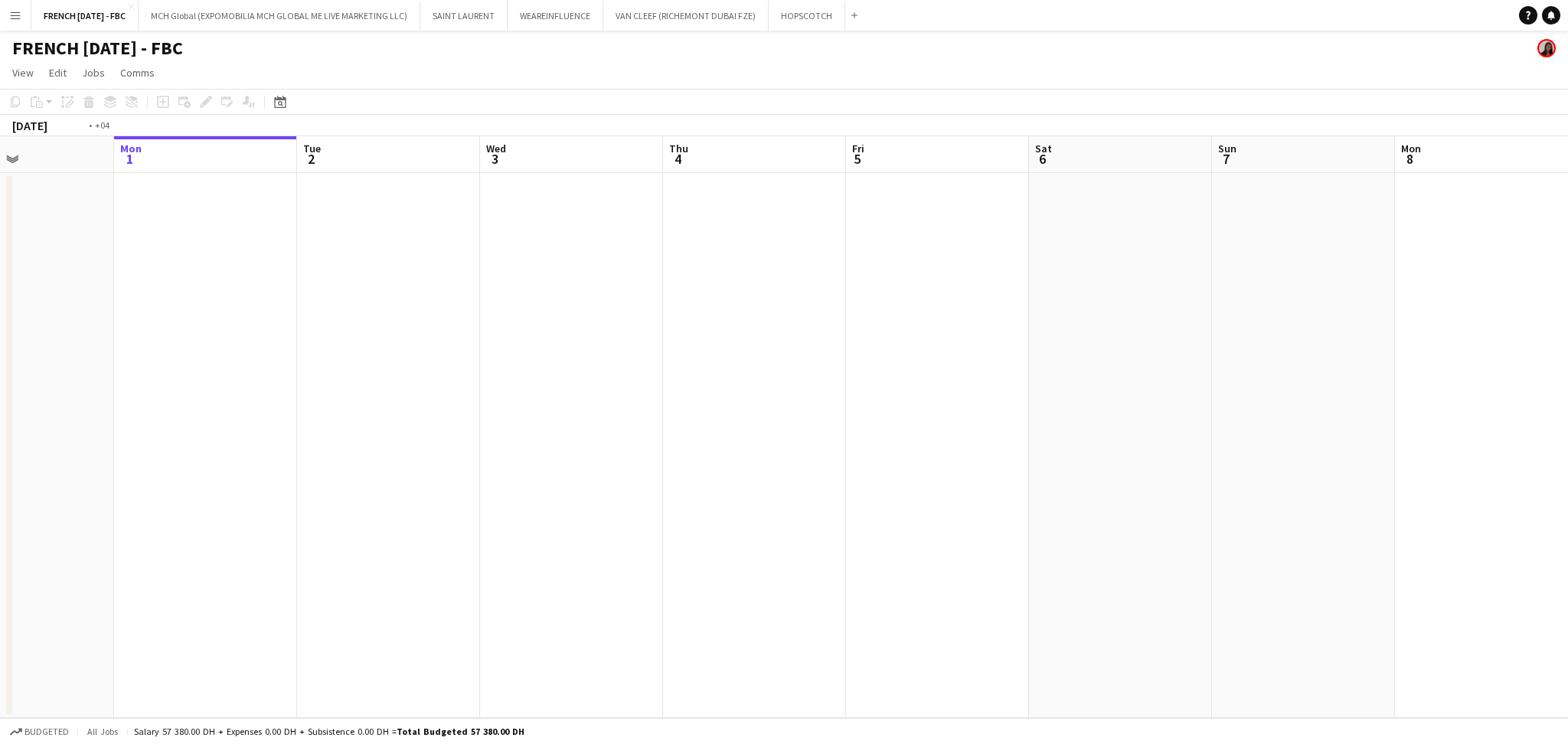
drag, startPoint x: 1254, startPoint y: 539, endPoint x: 365, endPoint y: 539, distance: 889.0
click at [299, 533] on app-calendar-viewport "Fri 29 Sat 30 Sun 31 Mon 1 Tue 2 Wed 3 Thu 4 Fri 5 Sat 6 Sun 7 Mon 8 Tue 9 4/4 …" at bounding box center [784, 427] width 1568 height 581
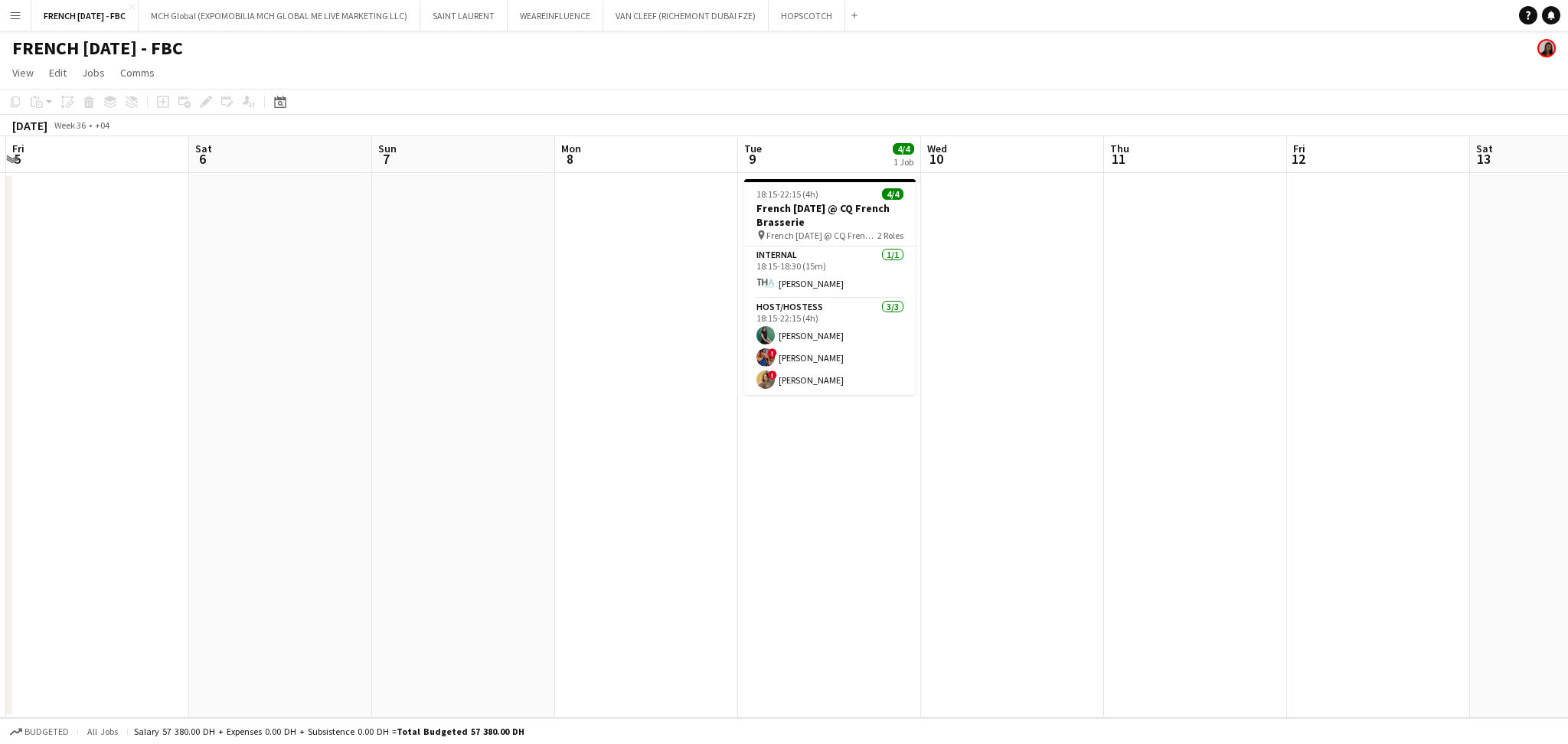
drag, startPoint x: 987, startPoint y: 553, endPoint x: 869, endPoint y: 562, distance: 118.3
click at [869, 562] on app-calendar-viewport "Tue 2 Wed 3 Thu 4 Fri 5 Sat 6 Sun 7 Mon 8 Tue 9 4/4 1 Job Wed 10 Thu 11 Fri 12 …" at bounding box center [784, 427] width 1568 height 581
